Goal: Information Seeking & Learning: Learn about a topic

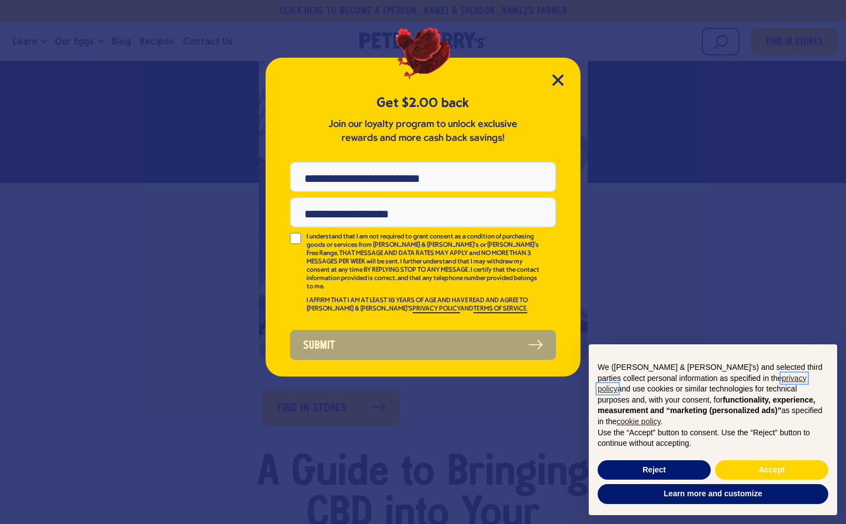
scroll to position [333, 0]
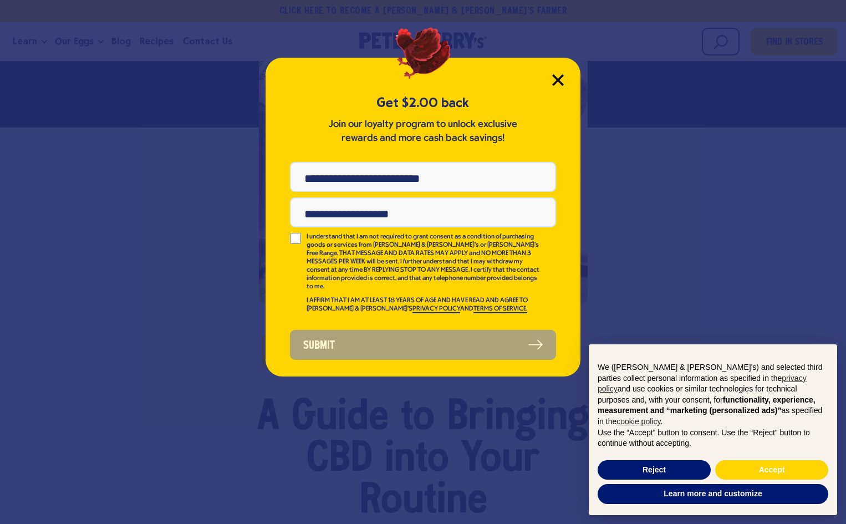
click at [561, 80] on icon "Close Modal" at bounding box center [558, 80] width 12 height 12
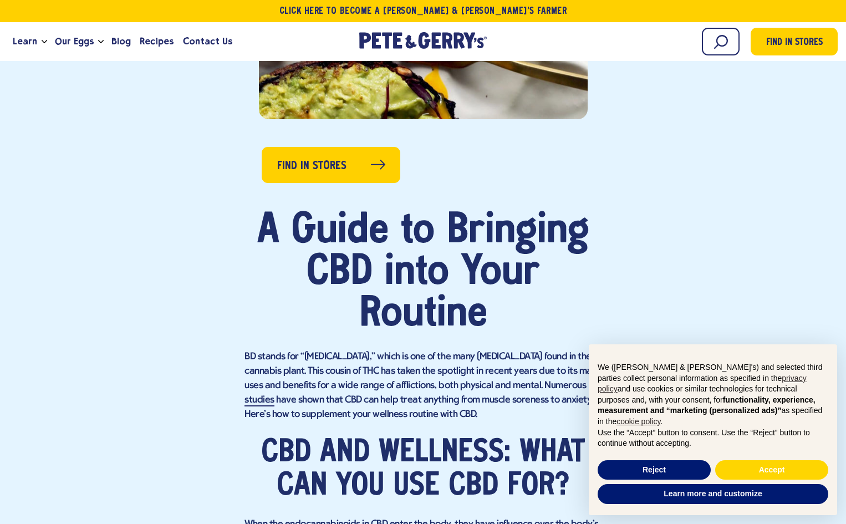
scroll to position [554, 0]
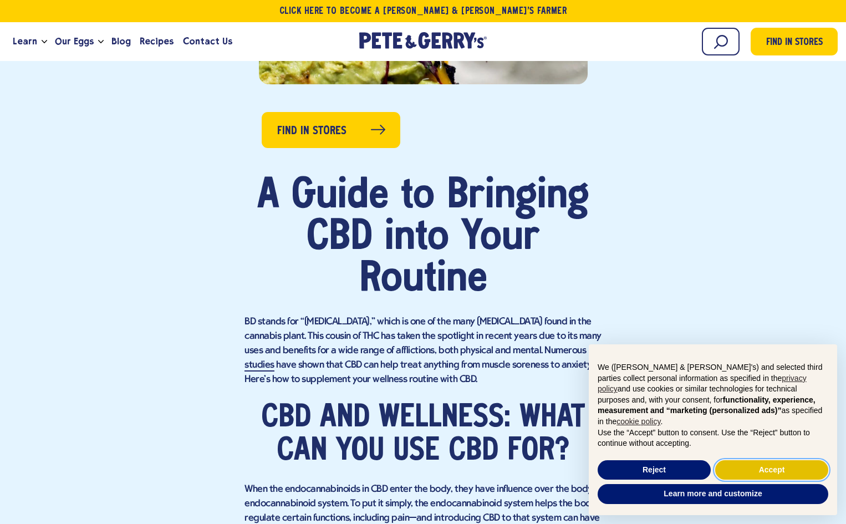
click at [765, 472] on button "Accept" at bounding box center [771, 470] width 113 height 20
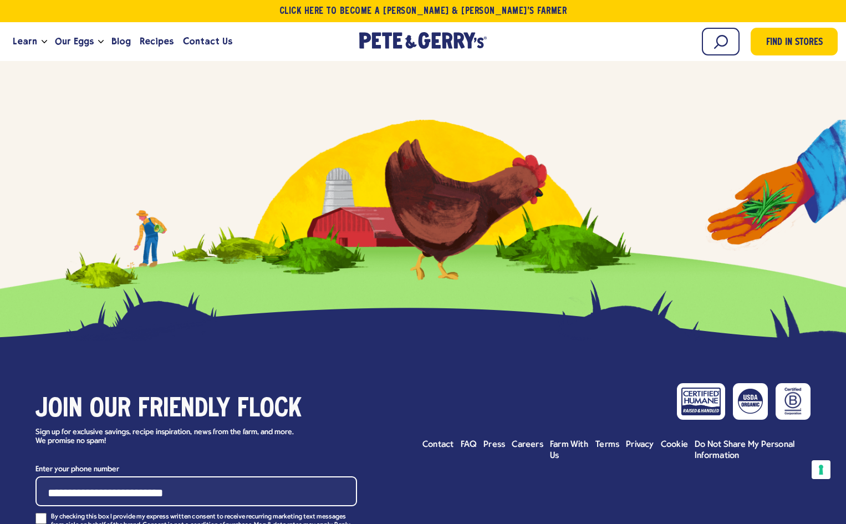
scroll to position [3263, 0]
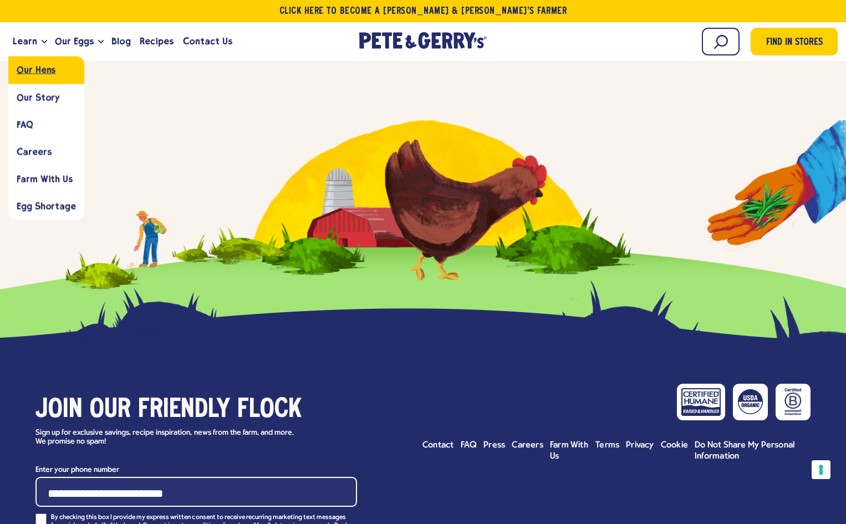
click at [40, 82] on link "Our Hens" at bounding box center [46, 70] width 76 height 27
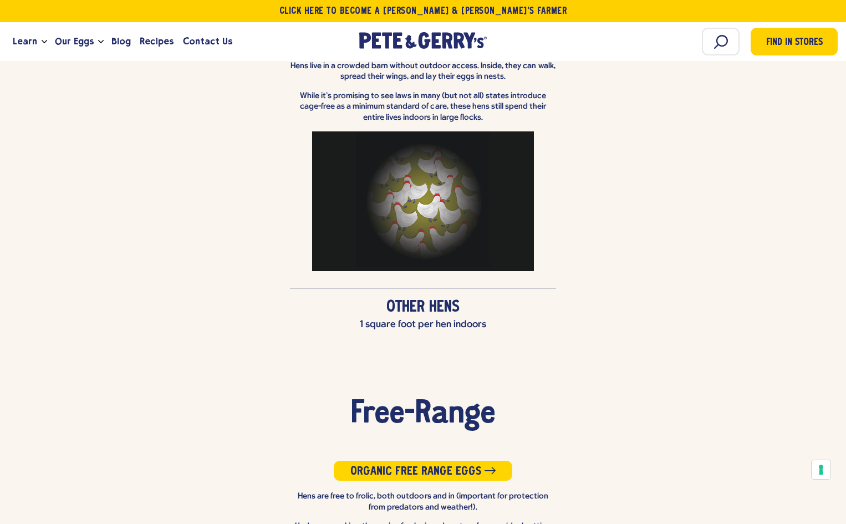
scroll to position [2106, 0]
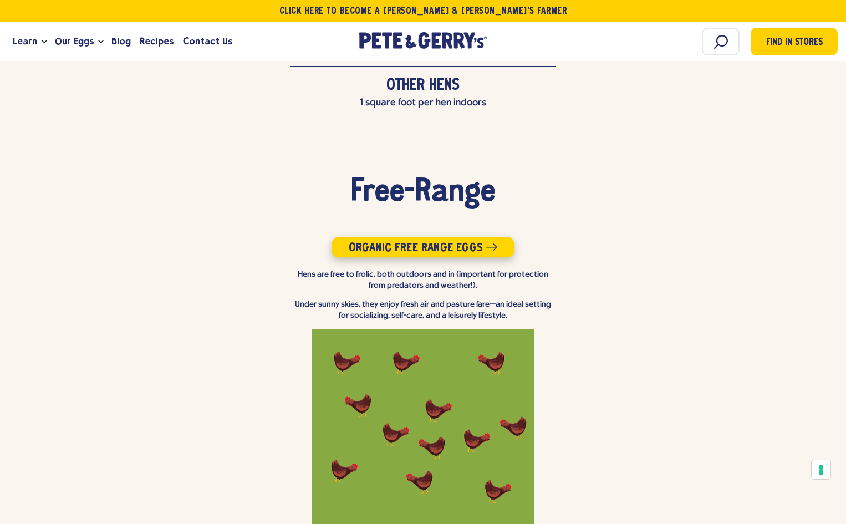
click at [460, 242] on span "Organic Free Range Eggs" at bounding box center [416, 248] width 134 height 12
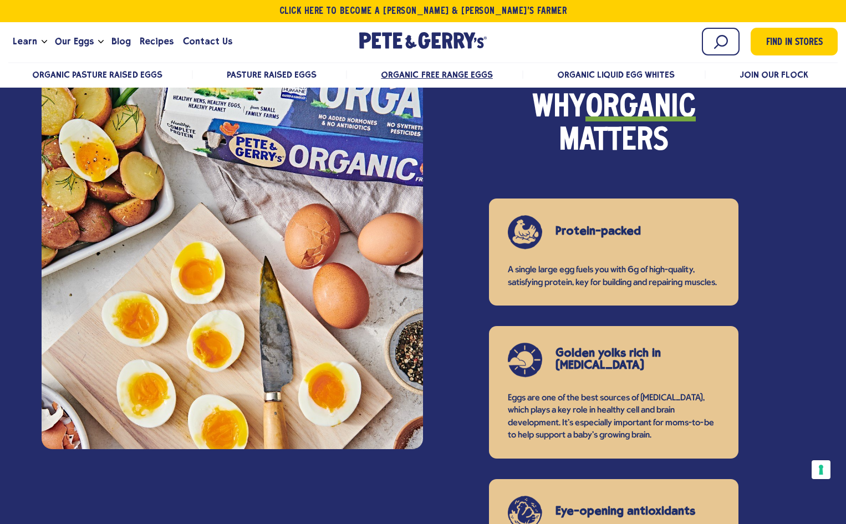
scroll to position [998, 0]
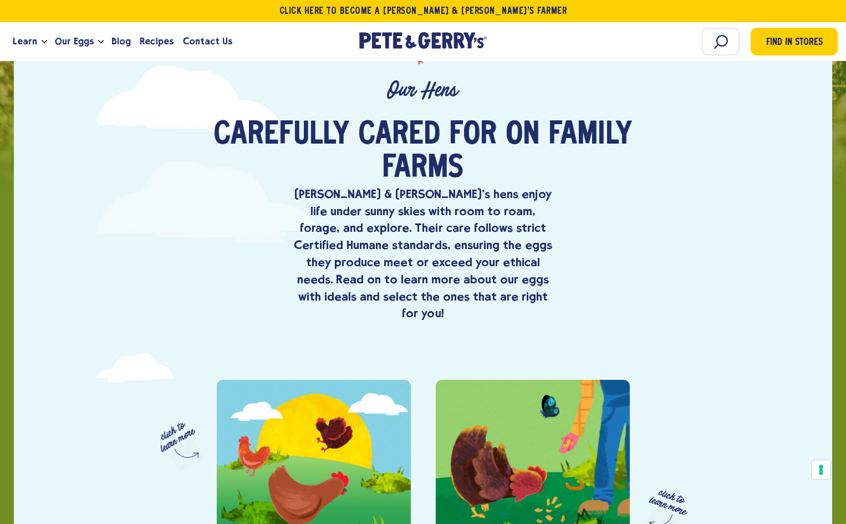
scroll to position [154, 0]
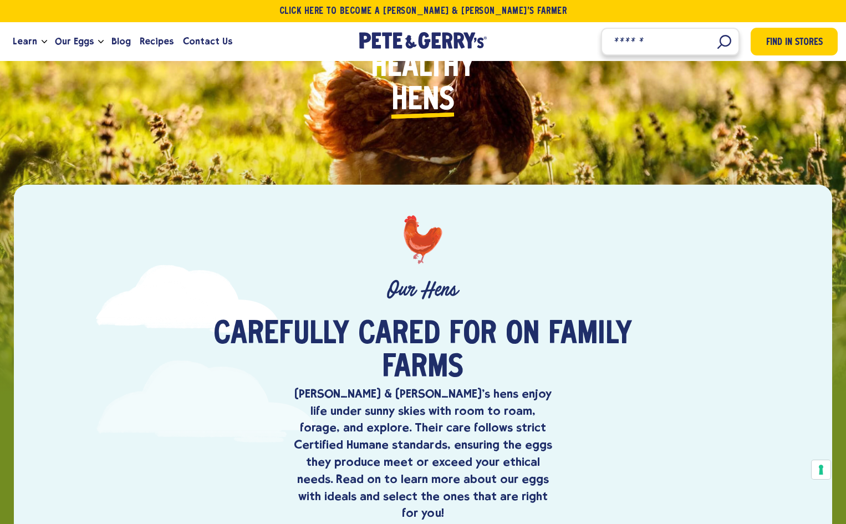
click at [717, 36] on input "Search" at bounding box center [670, 42] width 139 height 28
click at [714, 36] on input "Search" at bounding box center [670, 42] width 139 height 28
type input "***"
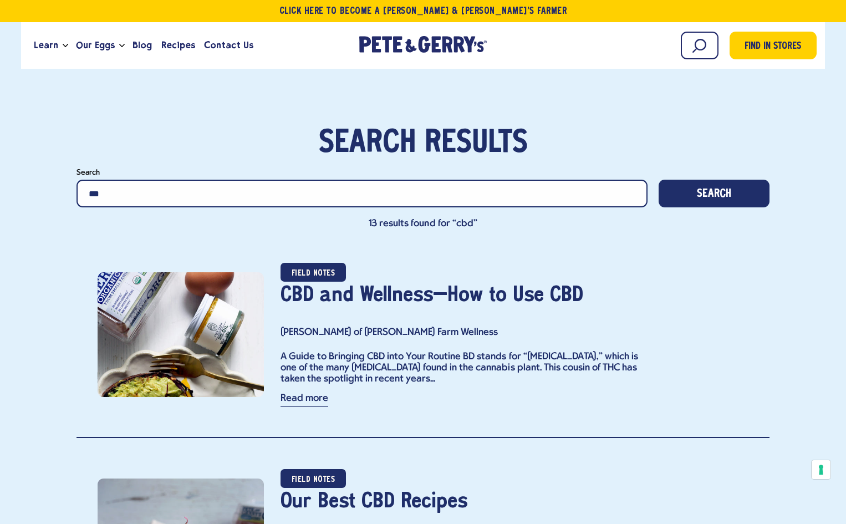
scroll to position [222, 0]
